Goal: Find specific page/section: Find specific page/section

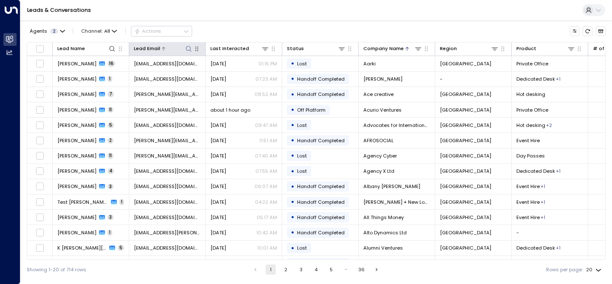
click at [187, 45] on button at bounding box center [188, 49] width 8 height 8
click at [165, 75] on input "text" at bounding box center [189, 75] width 94 height 14
type input "**********"
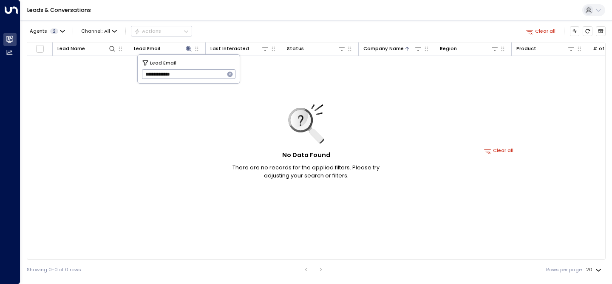
click at [253, 26] on div "Agents 2 Channel: All Actions Clear all" at bounding box center [316, 31] width 579 height 15
click at [54, 34] on span "2" at bounding box center [54, 31] width 8 height 6
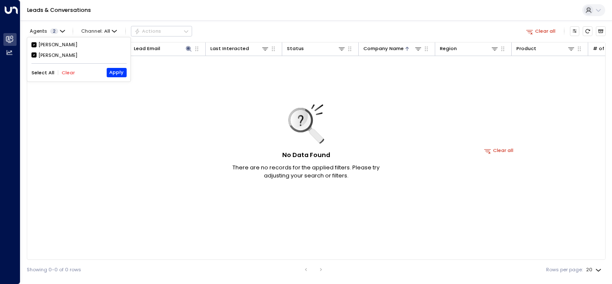
click at [54, 33] on div at bounding box center [306, 142] width 612 height 284
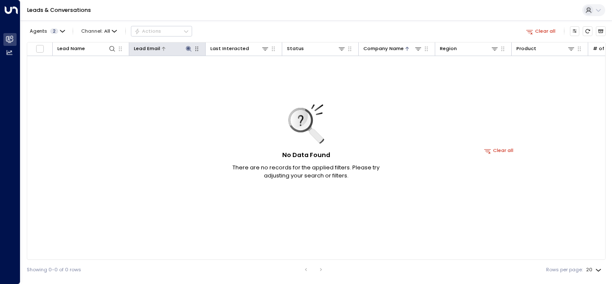
click at [188, 46] on icon at bounding box center [189, 49] width 6 height 6
click at [192, 50] on icon at bounding box center [188, 48] width 7 height 7
click at [221, 29] on div "Agents 2 Channel: All Actions Clear all" at bounding box center [316, 31] width 579 height 15
click at [188, 50] on icon at bounding box center [188, 48] width 7 height 7
click at [228, 75] on icon "button" at bounding box center [230, 75] width 6 height 6
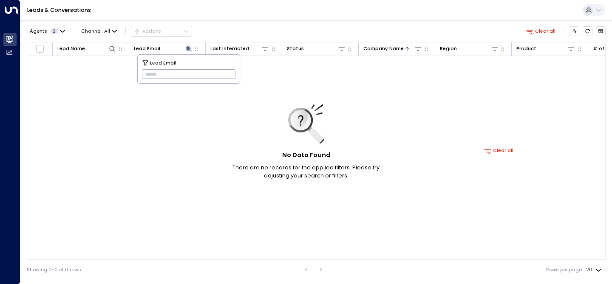
click at [191, 70] on input "text" at bounding box center [189, 75] width 94 height 14
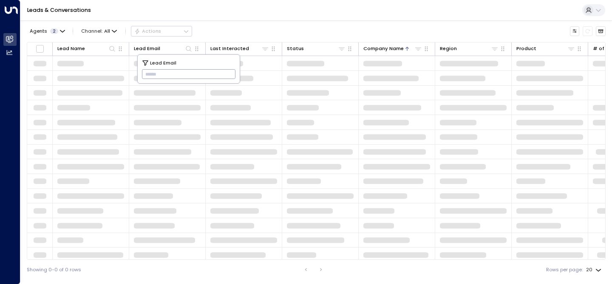
type input "**********"
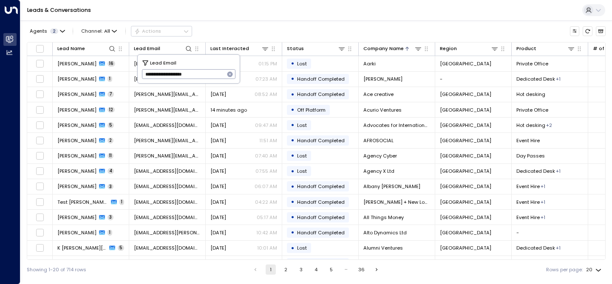
click at [305, 16] on div "Leads & Conversations" at bounding box center [316, 10] width 592 height 21
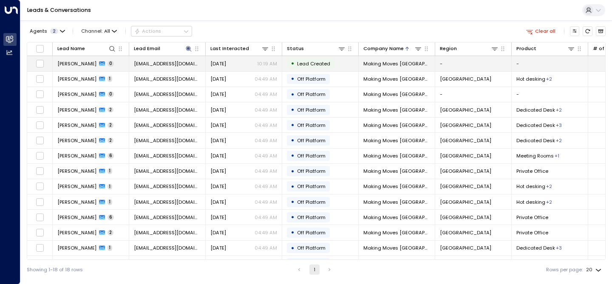
click at [58, 60] on span "[PERSON_NAME]" at bounding box center [76, 63] width 39 height 7
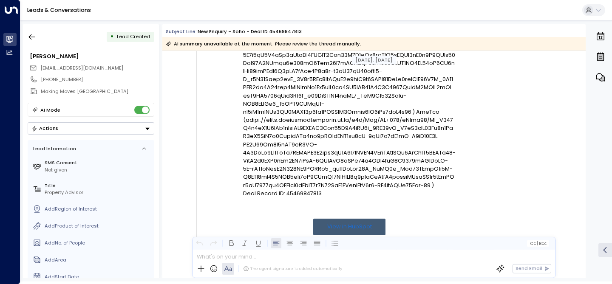
scroll to position [1029, 0]
